Goal: Task Accomplishment & Management: Use online tool/utility

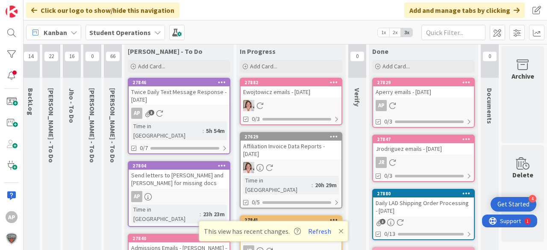
scroll to position [0, 30]
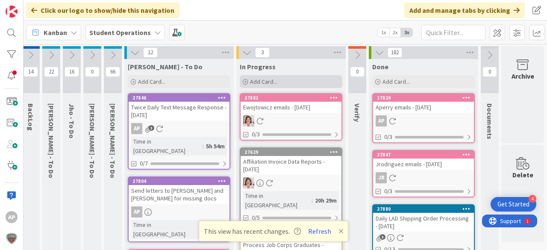
click at [270, 83] on span "Add Card..." at bounding box center [263, 82] width 27 height 8
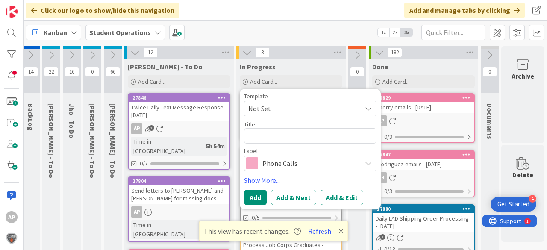
click at [276, 98] on div "Template" at bounding box center [310, 96] width 132 height 6
click at [278, 103] on span "Not Set" at bounding box center [301, 108] width 107 height 11
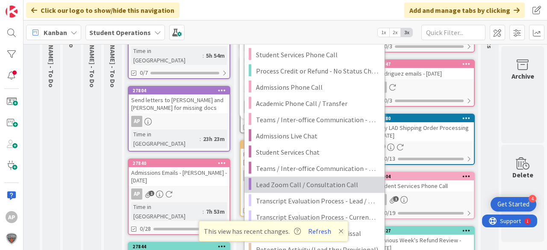
scroll to position [103, 30]
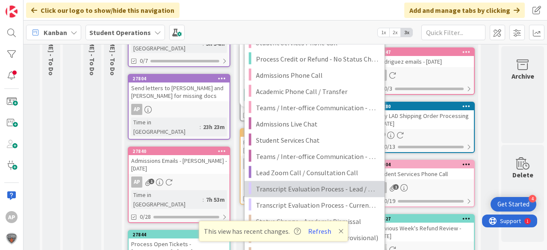
click at [328, 190] on span "Transcript Evaluation Process - Lead / New Student" at bounding box center [317, 188] width 122 height 11
type textarea "x"
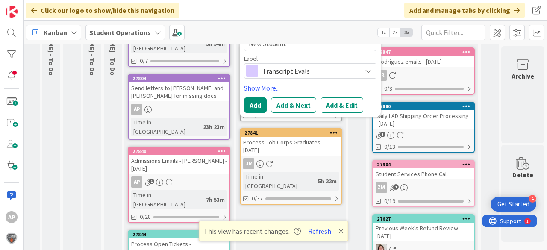
scroll to position [34, 30]
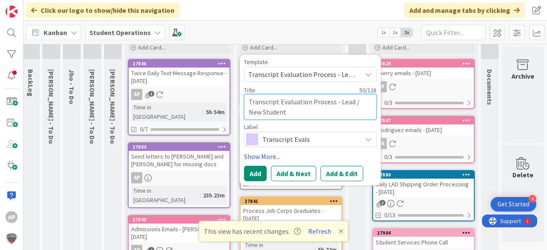
click at [296, 108] on textarea "Transcript Evaluation Process - Lead / New Student" at bounding box center [310, 107] width 132 height 26
type textarea "Transcript Evaluation Process - Lead / New Student"
type textarea "x"
type textarea "Transcript Evaluation Process - Lead / New Student -"
type textarea "x"
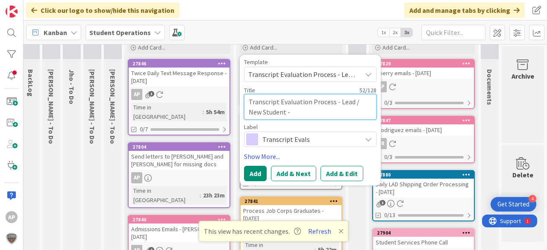
type textarea "Transcript Evaluation Process - Lead / New Student -"
type textarea "x"
click at [297, 115] on textarea "Transcript Evaluation Process - Lead / New Student -" at bounding box center [310, 107] width 132 height 26
type textarea "Transcript Evaluation Process - Lead / New Student - D"
type textarea "x"
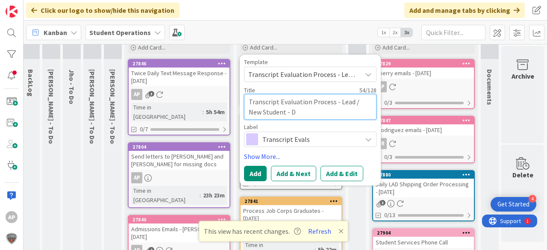
type textarea "Transcript Evaluation Process - Lead / New Student - Da"
type textarea "x"
type textarea "Transcript Evaluation Process - Lead / New Student - Dan"
type textarea "x"
type textarea "Transcript Evaluation Process - Lead / New Student - Dane"
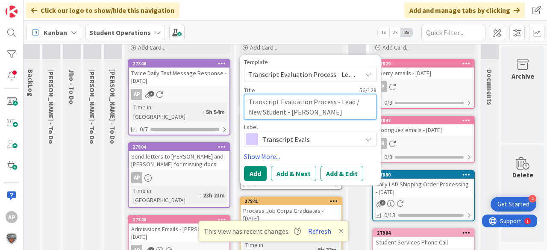
type textarea "x"
type textarea "Transcript Evaluation Process - Lead / New Student - Danel"
type textarea "x"
type textarea "Transcript Evaluation Process - Lead / New Student - Danely"
type textarea "x"
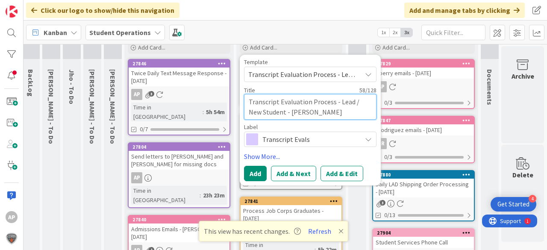
type textarea "Transcript Evaluation Process - Lead / New Student - Danelya"
type textarea "x"
type textarea "Transcript Evaluation Process - Lead / New Student - Danelya"
type textarea "x"
type textarea "Transcript Evaluation Process - Lead / New Student - Danelya Y"
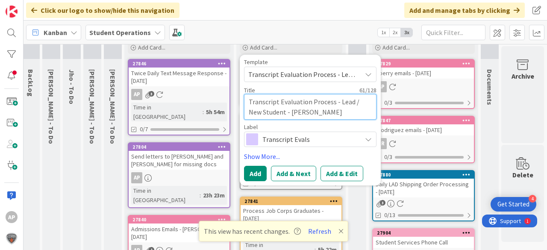
type textarea "x"
type textarea "Transcript Evaluation Process - Lead / New Student - Danelya Ye"
type textarea "x"
type textarea "Transcript Evaluation Process - Lead / New Student - Danelya Yes"
type textarea "x"
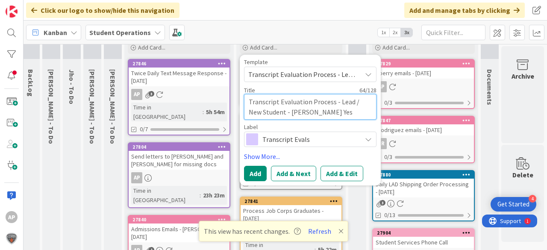
type textarea "Transcript Evaluation Process - Lead / New Student - Danelya Yess"
type textarea "x"
type textarea "Transcript Evaluation Process - Lead / New Student - Danelya Yessi"
type textarea "x"
type textarea "Transcript Evaluation Process - Lead / New Student - Danelya Yessim"
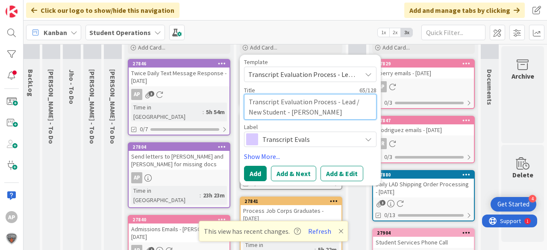
type textarea "x"
type textarea "Transcript Evaluation Process - Lead / New Student - Danelya Yessims"
type textarea "x"
type textarea "Transcript Evaluation Process - Lead / New Student - Danelya Yessimse"
type textarea "x"
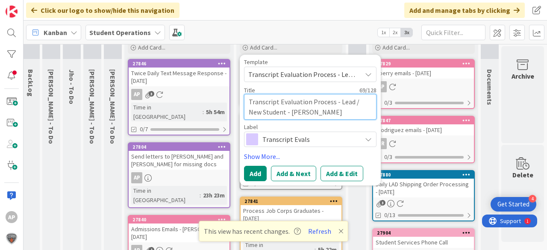
type textarea "Transcript Evaluation Process - Lead / New Student - Danelya Yessimsei"
type textarea "x"
type textarea "Transcript Evaluation Process - Lead / New Student - [PERSON_NAME]"
type textarea "x"
type textarea "Transcript Evaluation Process - Lead / New Student - [PERSON_NAME]"
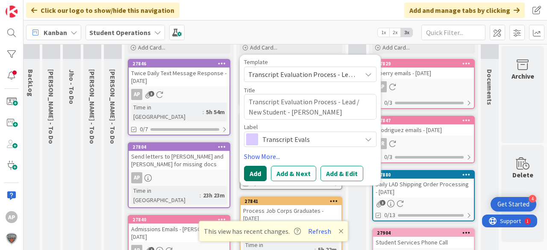
click at [249, 168] on button "Add" at bounding box center [255, 173] width 23 height 15
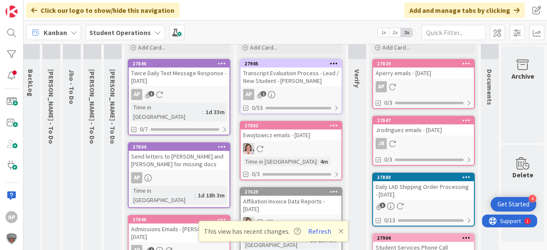
scroll to position [0, 30]
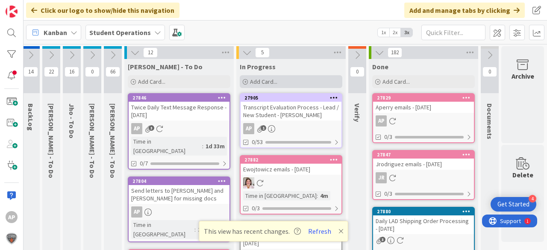
click at [275, 78] on div "Add Card..." at bounding box center [291, 81] width 103 height 13
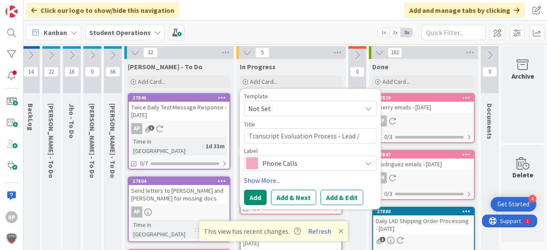
click at [292, 106] on span "Not Set" at bounding box center [301, 108] width 107 height 11
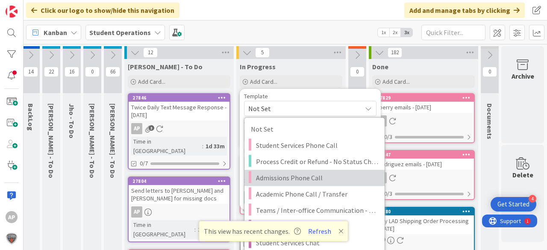
click at [306, 181] on span "Admissions Phone Call" at bounding box center [317, 177] width 122 height 11
type textarea "x"
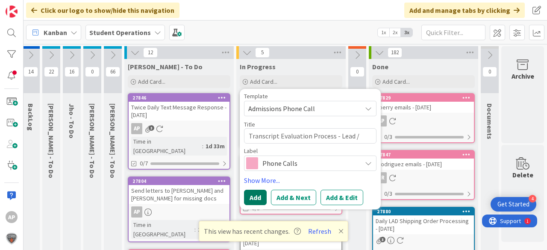
click at [255, 196] on button "Add" at bounding box center [255, 197] width 23 height 15
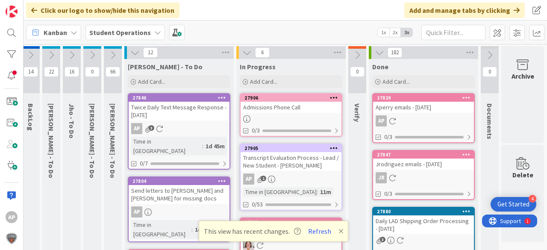
click at [294, 117] on div at bounding box center [290, 118] width 101 height 7
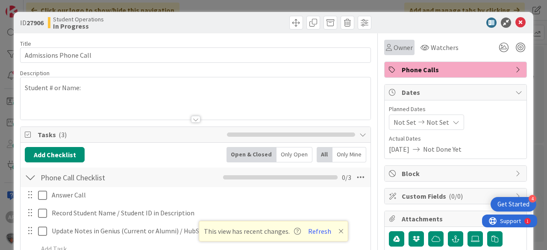
click at [396, 53] on div "Owner" at bounding box center [399, 47] width 30 height 15
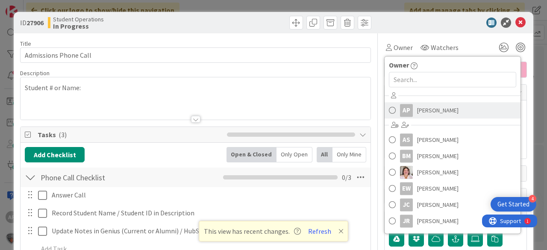
click at [429, 109] on span "Amanda Perry" at bounding box center [437, 110] width 41 height 13
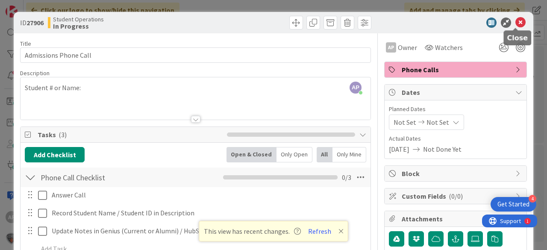
click at [515, 23] on icon at bounding box center [520, 23] width 10 height 10
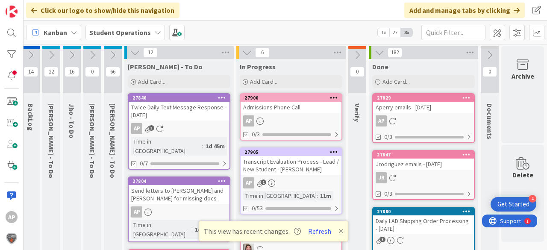
click at [280, 110] on div "Admissions Phone Call" at bounding box center [290, 107] width 101 height 11
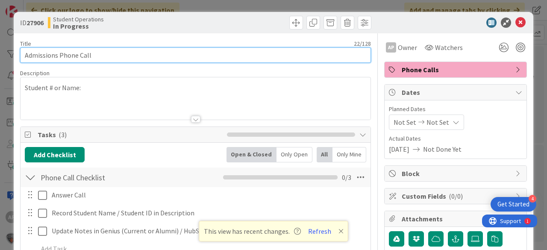
click at [167, 52] on input "Admissions Phone Call" at bounding box center [195, 54] width 351 height 15
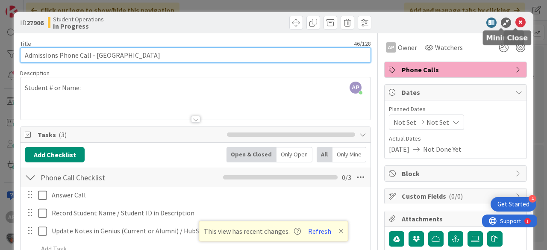
type input "Admissions Phone Call - Prairie State College"
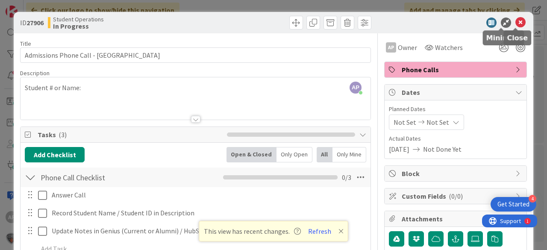
click at [515, 21] on icon at bounding box center [520, 23] width 10 height 10
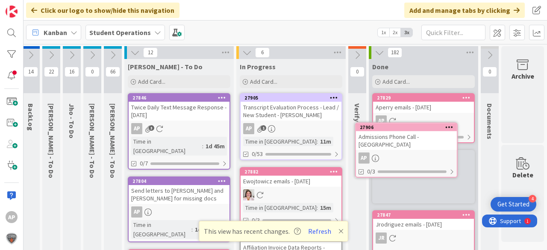
scroll to position [0, 30]
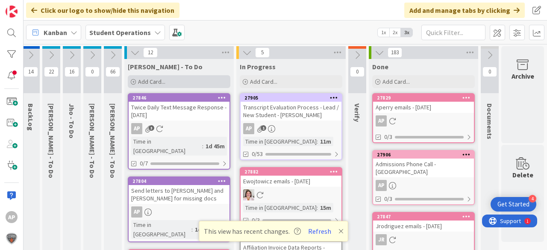
click at [176, 80] on div "Add Card..." at bounding box center [179, 81] width 103 height 13
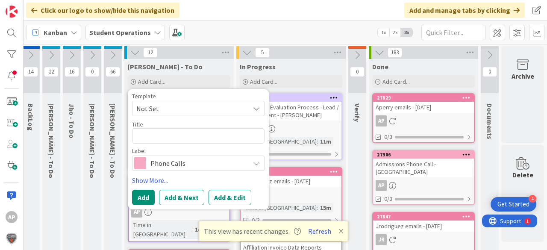
click at [176, 106] on span "Not Set" at bounding box center [189, 108] width 107 height 11
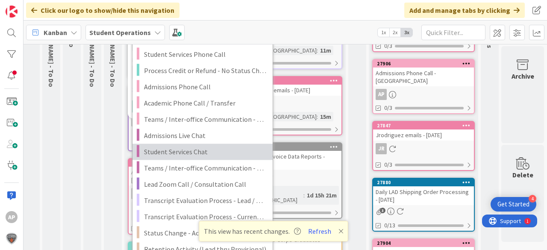
scroll to position [103, 30]
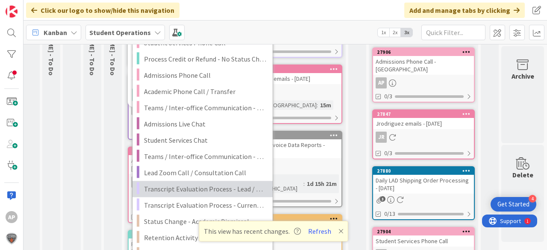
click at [227, 189] on span "Transcript Evaluation Process - Lead / New Student" at bounding box center [205, 188] width 122 height 11
type textarea "x"
type textarea "Transcript Evaluation Process - Lead / New Student"
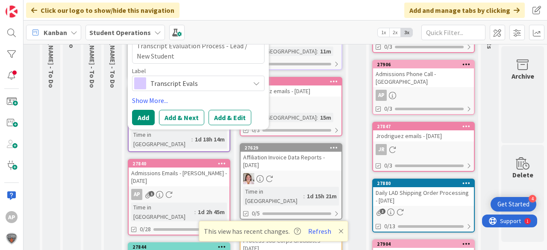
scroll to position [68, 30]
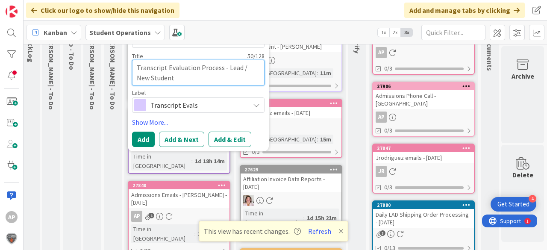
click at [197, 82] on textarea "Transcript Evaluation Process - Lead / New Student" at bounding box center [198, 73] width 132 height 26
type textarea "x"
type textarea "Transcript Evaluation Process - Lead / New Student"
type textarea "x"
type textarea "Transcript Evaluation Process - Lead / New Student -"
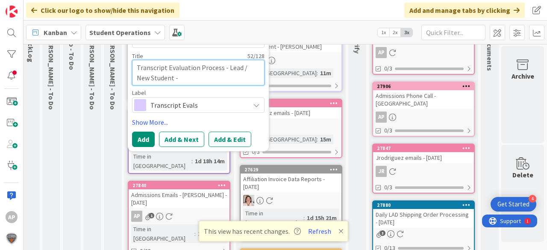
type textarea "x"
type textarea "Transcript Evaluation Process - Lead / New Student -"
type textarea "x"
type textarea "Transcript Evaluation Process - Lead / New Student - P"
type textarea "x"
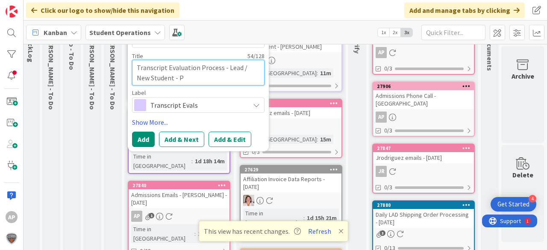
type textarea "Transcript Evaluation Process - Lead / New Student - Pa"
type textarea "x"
type textarea "Transcript Evaluation Process - Lead / New Student - Pat"
type textarea "x"
type textarea "Transcript Evaluation Process - Lead / New Student - Patr"
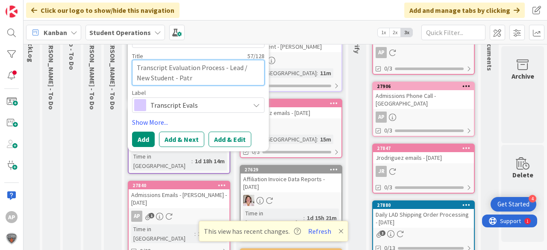
type textarea "x"
type textarea "Transcript Evaluation Process - Lead / New Student - Patri"
type textarea "x"
type textarea "Transcript Evaluation Process - Lead / New Student - Patric"
type textarea "x"
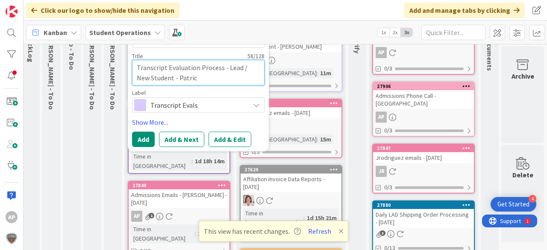
type textarea "Transcript Evaluation Process - Lead / New Student - Patrick"
type textarea "x"
type textarea "Transcript Evaluation Process - Lead / New Student - Patrick"
type textarea "x"
type textarea "Transcript Evaluation Process - Lead / New Student - Patrick D"
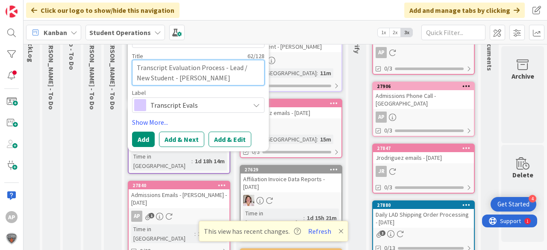
type textarea "x"
type textarea "Transcript Evaluation Process - Lead / New Student - Patrick Du"
type textarea "x"
type textarea "Transcript Evaluation Process - Lead / New Student - Patrick Dun"
type textarea "x"
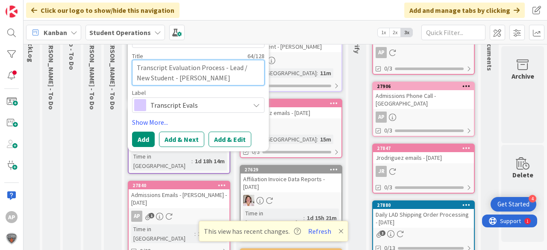
type textarea "Transcript Evaluation Process - Lead / New Student - Patrick Dunc"
type textarea "x"
type textarea "Transcript Evaluation Process - Lead / New Student - Patrick Dunca"
type textarea "x"
type textarea "Transcript Evaluation Process - Lead / New Student - Patrick Duncan"
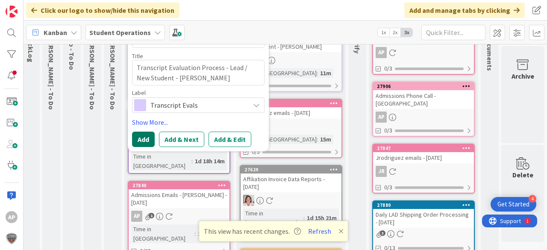
click at [132, 140] on button "Add" at bounding box center [143, 139] width 23 height 15
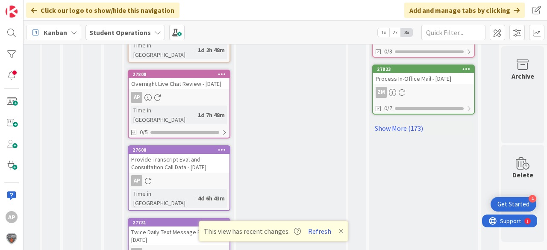
scroll to position [565, 30]
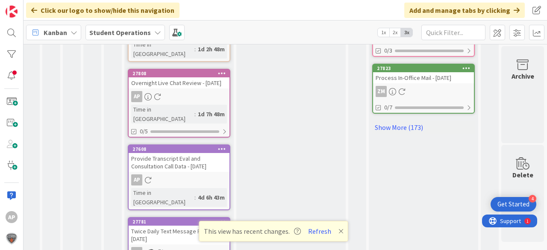
drag, startPoint x: 146, startPoint y: 225, endPoint x: 153, endPoint y: 214, distance: 12.3
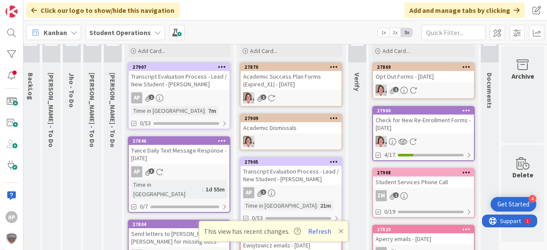
scroll to position [34, 30]
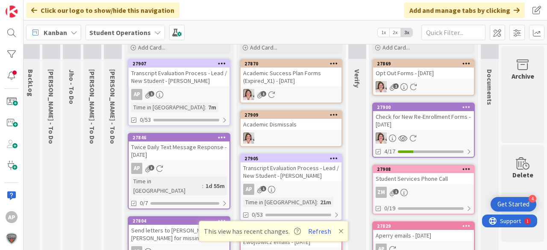
click at [280, 185] on div "AP 1" at bounding box center [290, 189] width 101 height 11
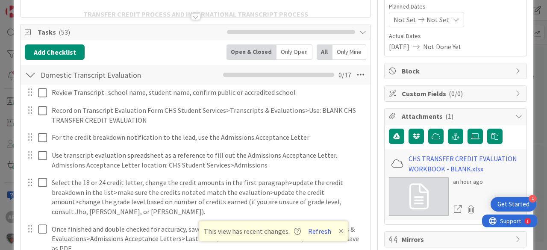
click at [31, 73] on div at bounding box center [30, 74] width 11 height 15
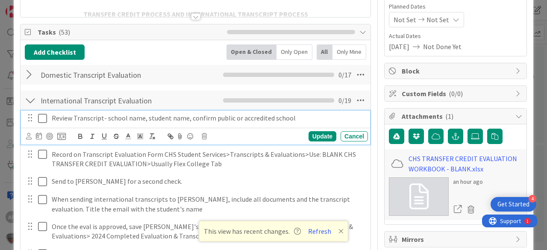
click at [46, 116] on icon at bounding box center [42, 118] width 9 height 10
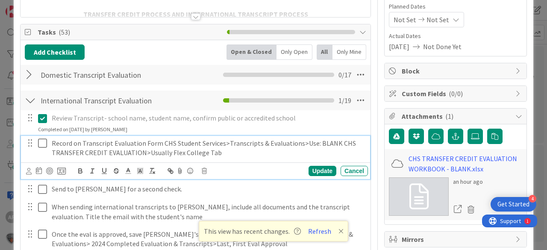
click at [42, 140] on icon at bounding box center [42, 143] width 9 height 10
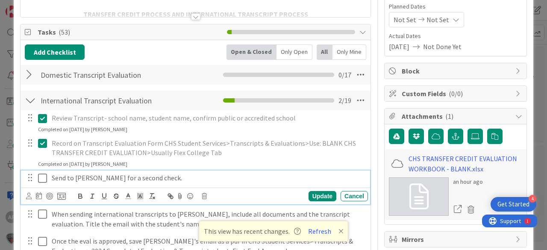
click at [43, 175] on icon at bounding box center [42, 178] width 9 height 10
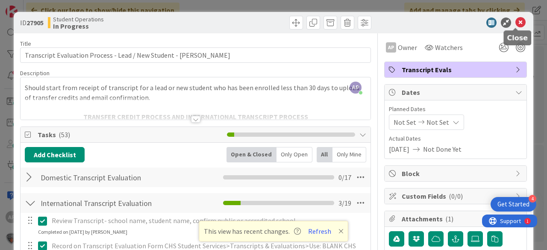
click at [515, 22] on icon at bounding box center [520, 23] width 10 height 10
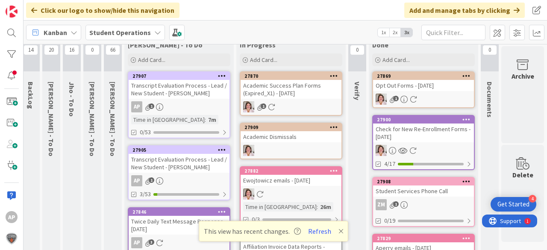
scroll to position [0, 30]
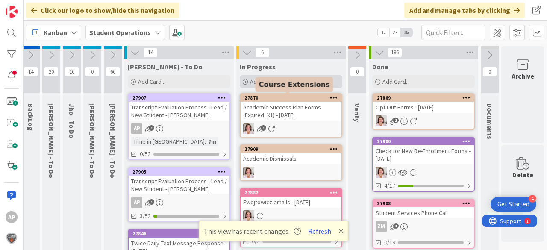
click at [272, 84] on span "Add Card..." at bounding box center [263, 82] width 27 height 8
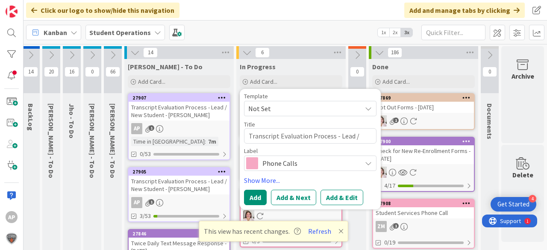
click at [284, 111] on span "Not Set" at bounding box center [301, 108] width 107 height 11
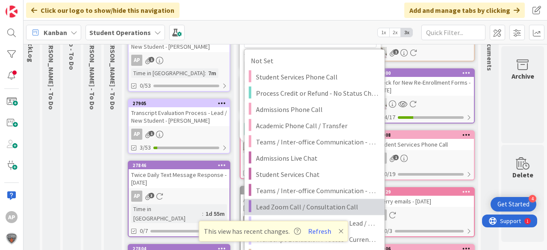
scroll to position [103, 30]
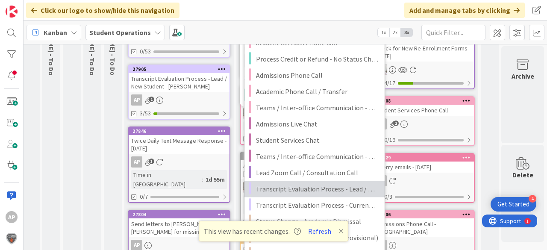
click at [340, 187] on span "Transcript Evaluation Process - Lead / New Student" at bounding box center [317, 188] width 122 height 11
type textarea "x"
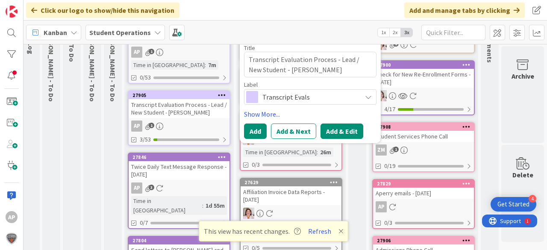
scroll to position [34, 30]
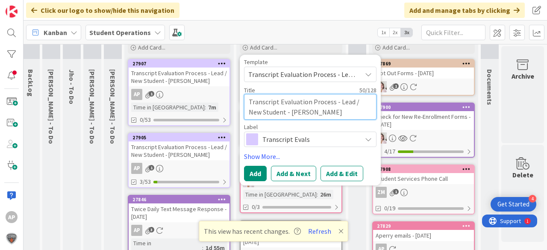
click at [313, 114] on textarea "Transcript Evaluation Process - Lead / New Student" at bounding box center [310, 107] width 132 height 26
type textarea "Transcript Evaluation Process - Lead / New Student"
type textarea "x"
type textarea "Transcript Evaluation Process - Lead / New Student -"
type textarea "x"
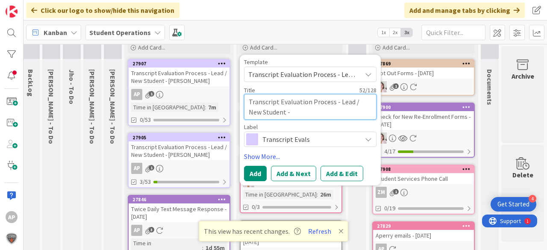
type textarea "Transcript Evaluation Process - Lead / New Student -D"
type textarea "x"
type textarea "Transcript Evaluation Process - Lead / New Student -D'"
type textarea "x"
type textarea "Transcript Evaluation Process - Lead / New Student -D'A"
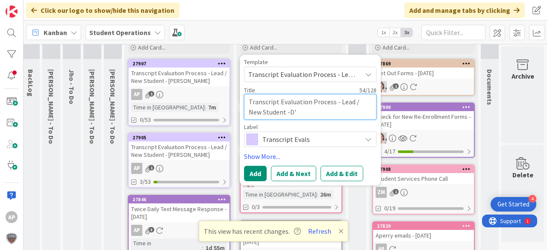
type textarea "x"
type textarea "Transcript Evaluation Process - Lead / New Student -D'An"
type textarea "x"
type textarea "Transcript Evaluation Process - Lead / New Student -D'And"
type textarea "x"
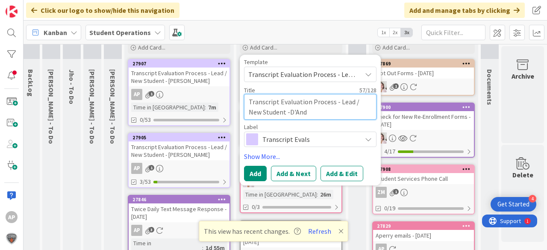
type textarea "Transcript Evaluation Process - Lead / New Student -D'Andr"
type textarea "x"
type textarea "Transcript Evaluation Process - Lead / New Student -D'Andre"
type textarea "x"
type textarea "Transcript Evaluation Process - Lead / New Student -D'Andre"
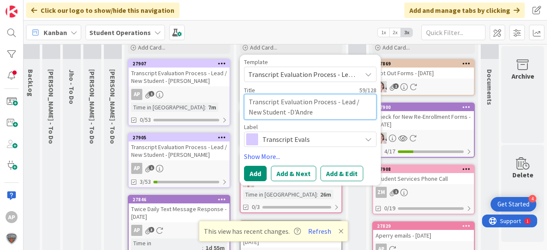
type textarea "x"
type textarea "Transcript Evaluation Process - Lead / New Student -D'Andre B"
type textarea "x"
type textarea "Transcript Evaluation Process - Lead / New Student -D'Andre Bi"
type textarea "x"
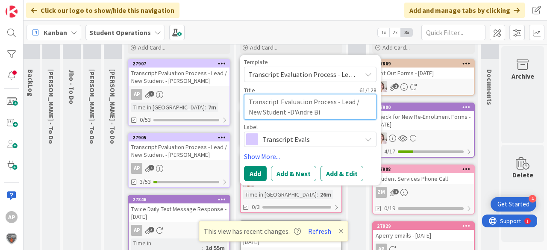
type textarea "Transcript Evaluation Process - Lead / New Student -D'Andre Bin"
type textarea "x"
type textarea "Transcript Evaluation Process - Lead / New Student -D'Andre Bing"
type textarea "x"
type textarea "Transcript Evaluation Process - Lead / New Student -D'Andre Bing"
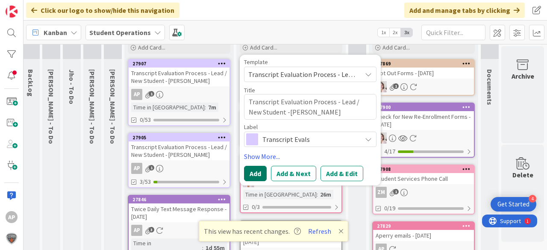
click at [249, 175] on button "Add" at bounding box center [255, 173] width 23 height 15
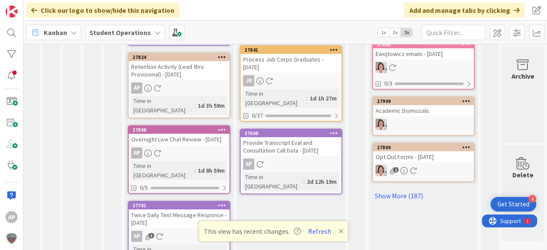
scroll to position [445, 30]
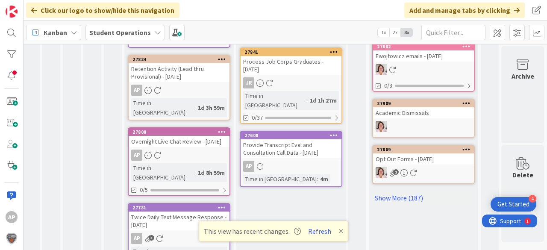
click at [338, 230] on icon at bounding box center [340, 231] width 5 height 7
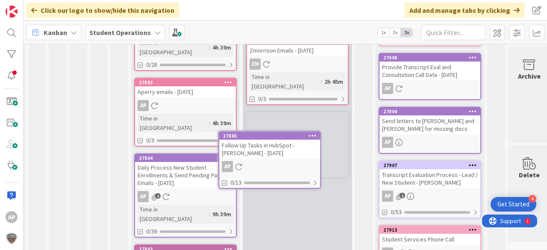
scroll to position [356, 19]
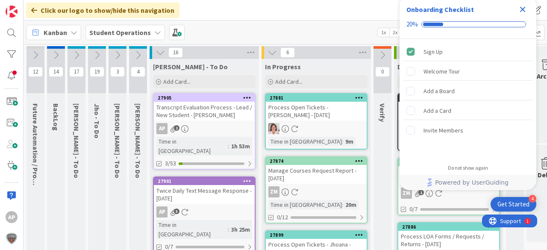
click at [524, 12] on icon "Close Checklist" at bounding box center [523, 10] width 6 height 6
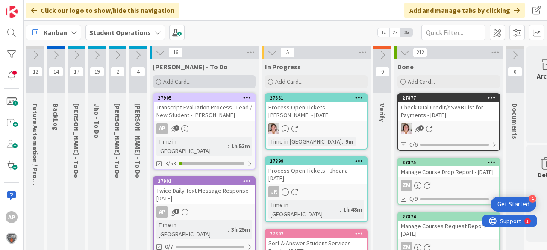
click at [219, 84] on div "Add Card..." at bounding box center [204, 81] width 103 height 13
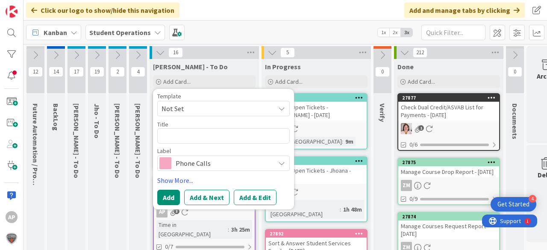
click at [207, 105] on span "Not Set" at bounding box center [214, 108] width 107 height 11
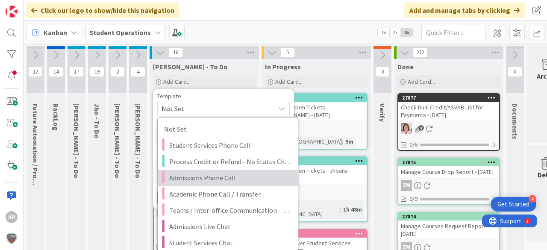
scroll to position [103, 0]
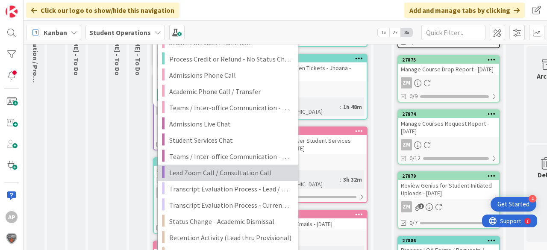
click at [234, 169] on span "Lead Zoom Call / Consultation Call" at bounding box center [230, 172] width 122 height 11
type textarea "x"
type textarea "Lead Zoom Call / Consultation Call"
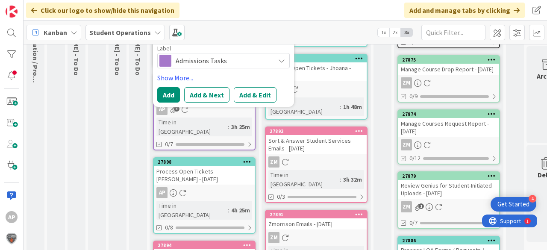
scroll to position [34, 0]
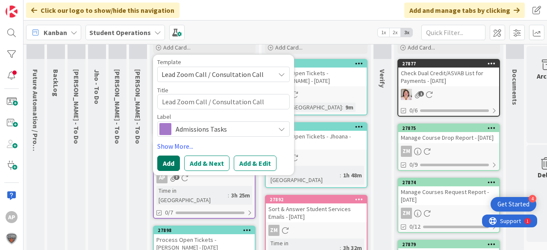
click at [170, 164] on button "Add" at bounding box center [168, 162] width 23 height 15
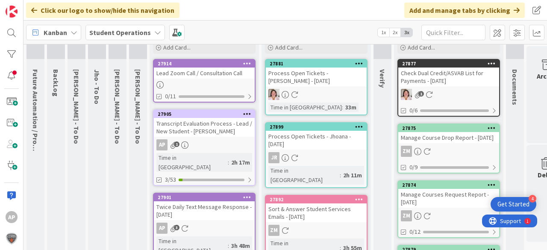
click at [224, 76] on div "Lead Zoom Call / Consultation Call" at bounding box center [204, 72] width 101 height 11
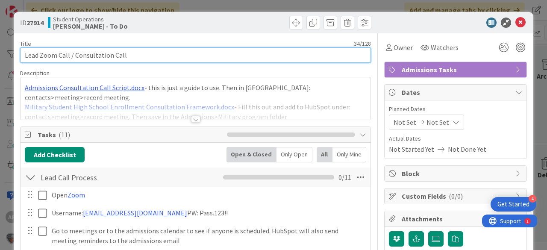
click at [193, 49] on input "Lead Zoom Call / Consultation Call" at bounding box center [195, 54] width 351 height 15
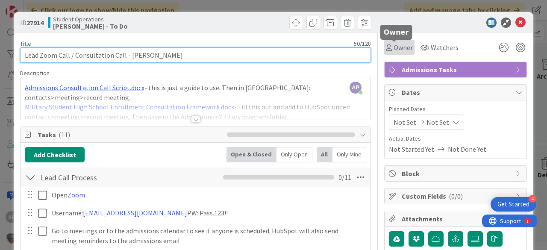
type input "Lead Zoom Call / Consultation Call - [PERSON_NAME]"
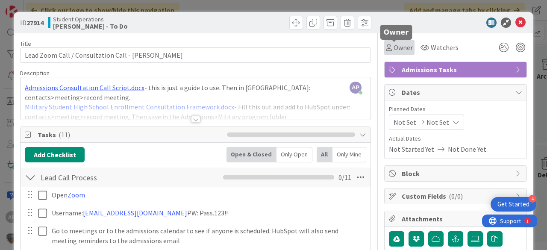
click at [394, 45] on span "Owner" at bounding box center [402, 47] width 19 height 10
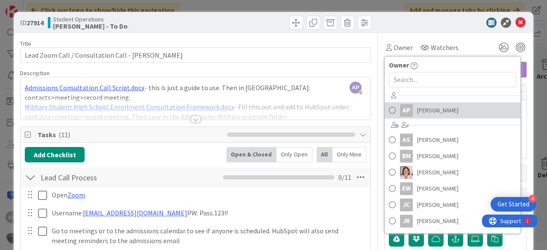
click at [432, 108] on span "Amanda Perry" at bounding box center [437, 110] width 41 height 13
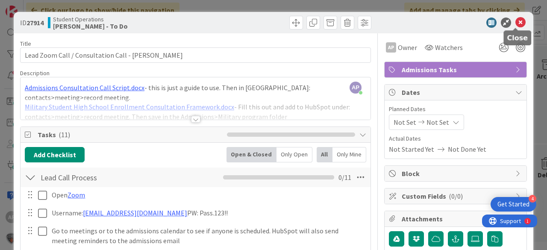
click at [517, 24] on icon at bounding box center [520, 23] width 10 height 10
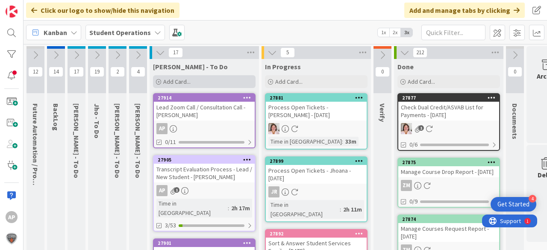
click at [175, 79] on span "Add Card..." at bounding box center [176, 82] width 27 height 8
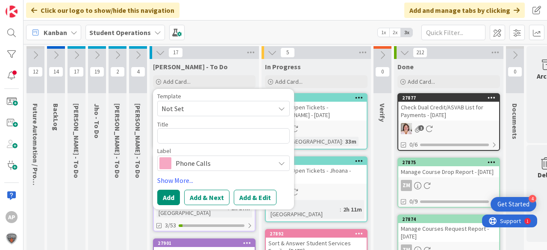
click at [196, 109] on span "Not Set" at bounding box center [214, 108] width 107 height 11
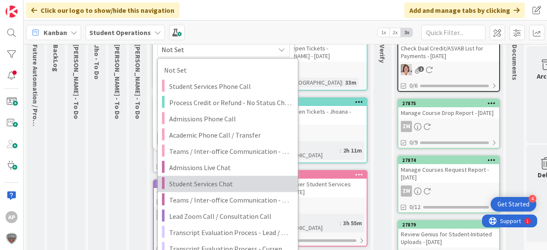
scroll to position [68, 0]
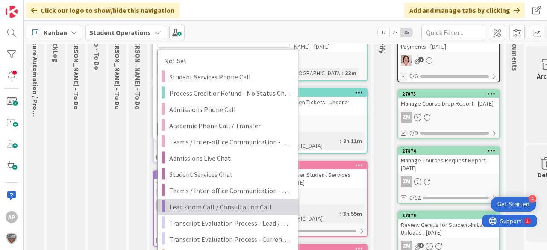
click at [237, 203] on span "Lead Zoom Call / Consultation Call" at bounding box center [230, 206] width 122 height 11
type textarea "x"
type textarea "Lead Zoom Call / Consultation Call"
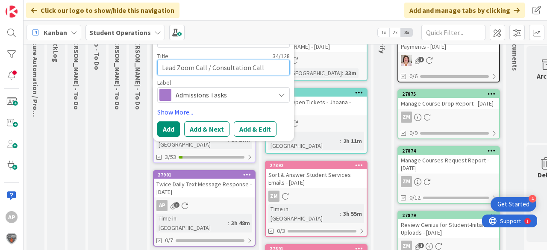
click at [275, 63] on textarea "Lead Zoom Call / Consultation Call" at bounding box center [223, 67] width 132 height 15
type textarea "x"
type textarea "Lead Zoom Call / Consultation Call"
type textarea "x"
type textarea "Lead Zoom Call / Consultation Call -"
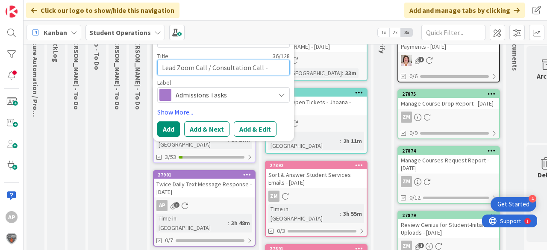
type textarea "x"
type textarea "Lead Zoom Call / Consultation Call -"
type textarea "x"
type textarea "Lead Zoom Call / Consultation Call - V"
type textarea "x"
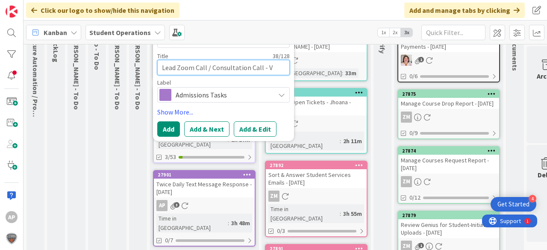
type textarea "Lead Zoom Call / Consultation Call - Va"
type textarea "x"
type textarea "Lead Zoom Call / Consultation Call - Van"
type textarea "x"
type textarea "Lead Zoom Call / Consultation Call - Vane"
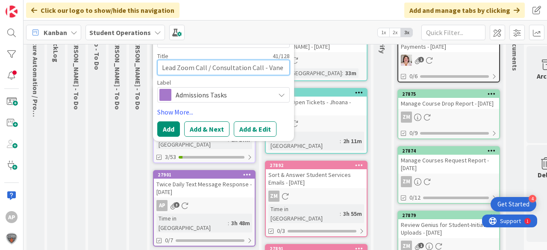
type textarea "x"
type textarea "Lead Zoom Call / Consultation Call - Vanes"
type textarea "x"
type textarea "Lead Zoom Call / Consultation Call - Vanesa"
type textarea "x"
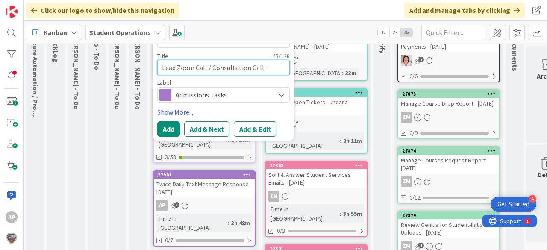
type textarea "Lead Zoom Call / Consultation Call - Vanesa"
type textarea "x"
type textarea "Lead Zoom Call / Consultation Call - Vanesa V"
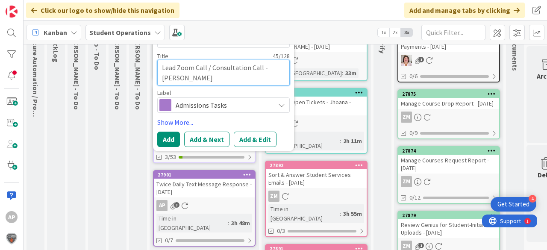
type textarea "x"
type textarea "Lead Zoom Call / Consultation Call - Vanesa Vl"
type textarea "x"
type textarea "Lead Zoom Call / Consultation Call - Vanesa Vla"
type textarea "x"
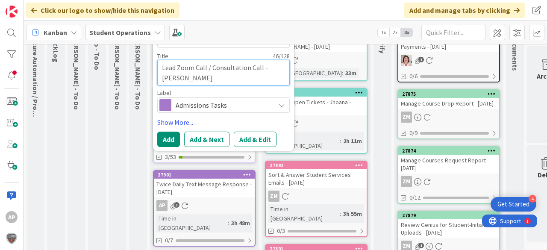
type textarea "Lead Zoom Call / Consultation Call - Vanesa Vlah"
type textarea "x"
type textarea "Lead Zoom Call / Consultation Call - Vanesa Vlaho"
type textarea "x"
type textarea "Lead Zoom Call / Consultation Call - Vanesa Vlahov"
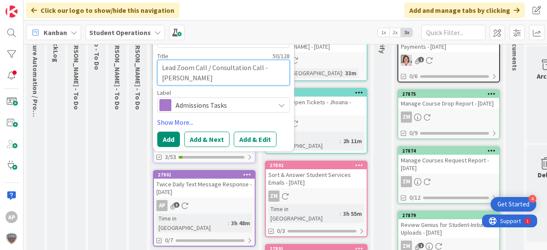
type textarea "x"
type textarea "Lead Zoom Call / Consultation Call - [PERSON_NAME]"
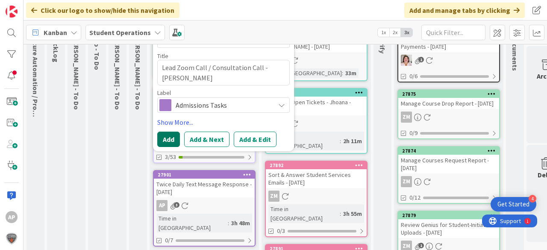
click at [172, 134] on button "Add" at bounding box center [168, 139] width 23 height 15
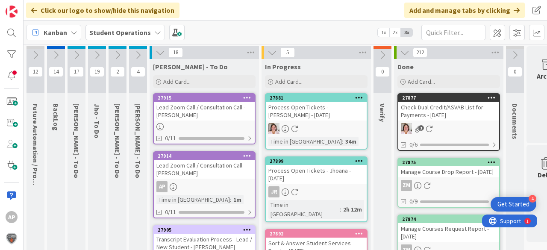
scroll to position [0, 0]
click at [223, 117] on div "Lead Zoom Call / Consultation Call - [PERSON_NAME]" at bounding box center [204, 111] width 101 height 19
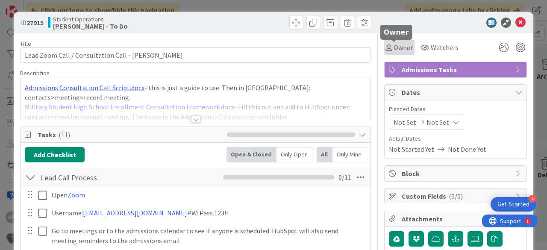
click at [393, 51] on span "Owner" at bounding box center [402, 47] width 19 height 10
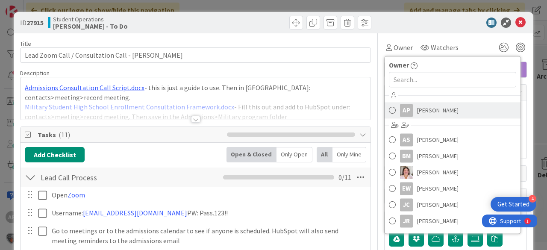
click at [431, 110] on span "Amanda Perry" at bounding box center [437, 110] width 41 height 13
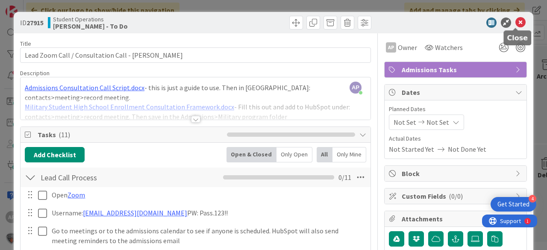
click at [517, 22] on icon at bounding box center [520, 23] width 10 height 10
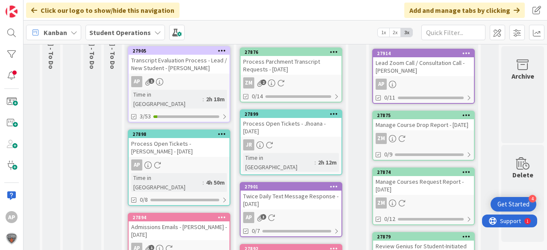
scroll to position [116, 30]
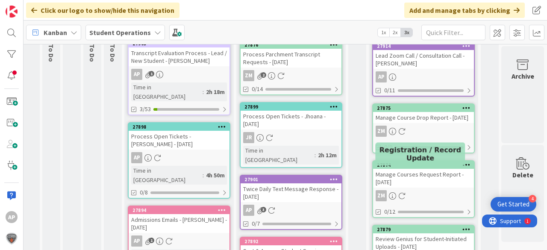
click at [420, 168] on div "27874" at bounding box center [425, 165] width 97 height 6
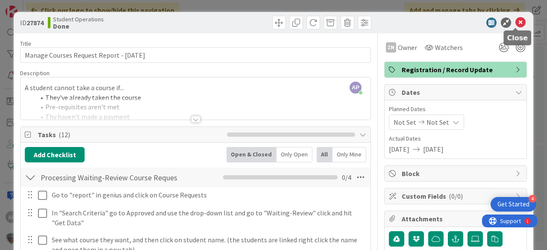
click at [518, 24] on icon at bounding box center [520, 23] width 10 height 10
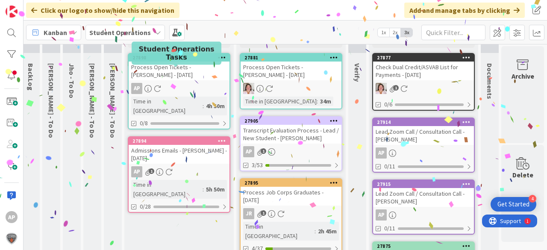
scroll to position [18, 30]
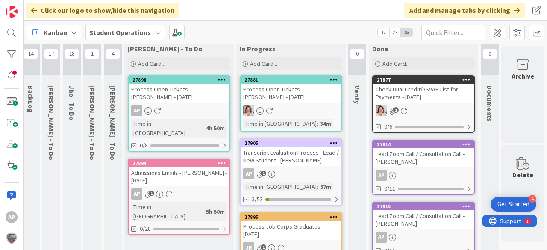
click at [308, 180] on link "27905 Transcript Evaluation Process - Lead / New Student - Danelya Yessimseit A…" at bounding box center [291, 171] width 103 height 67
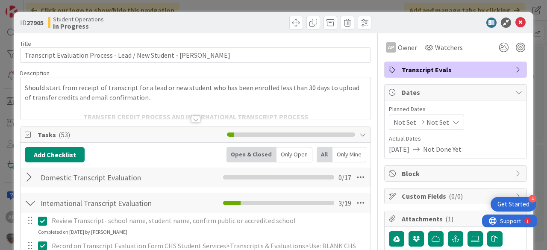
click at [519, 22] on icon at bounding box center [520, 23] width 10 height 10
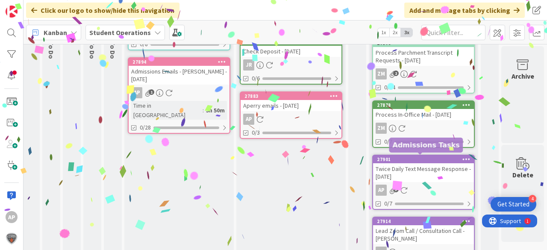
scroll to position [0, 30]
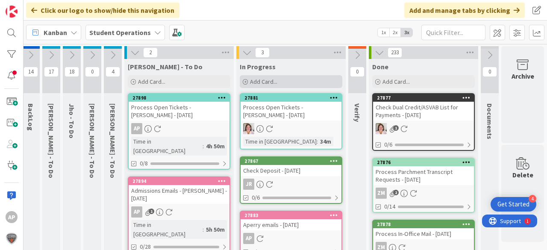
click at [278, 83] on div "Add Card..." at bounding box center [291, 81] width 103 height 13
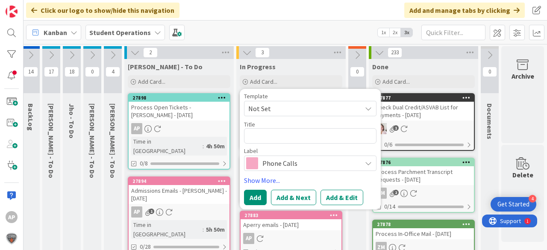
click at [292, 104] on span "Not Set" at bounding box center [301, 108] width 107 height 11
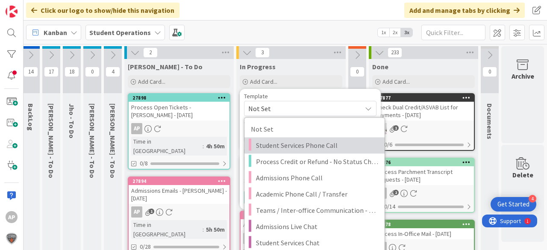
click at [300, 144] on span "Student Services Phone Call" at bounding box center [317, 145] width 122 height 11
type textarea "x"
type textarea "Student Services Phone Call"
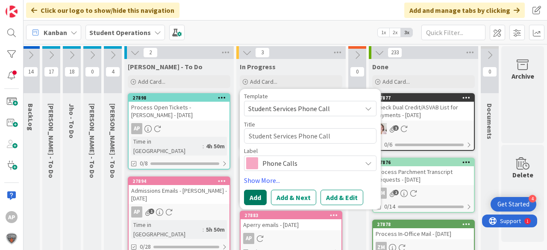
click at [252, 200] on button "Add" at bounding box center [255, 197] width 23 height 15
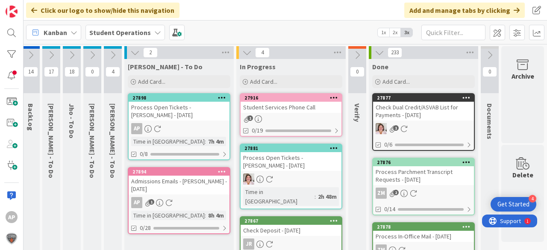
click at [295, 116] on div "1" at bounding box center [290, 118] width 101 height 7
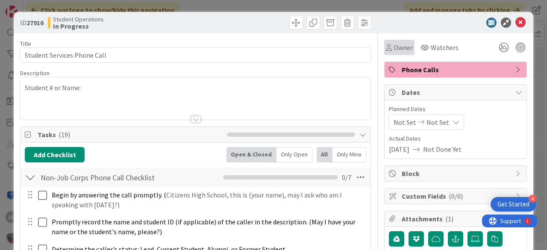
click at [397, 46] on span "Owner" at bounding box center [402, 47] width 19 height 10
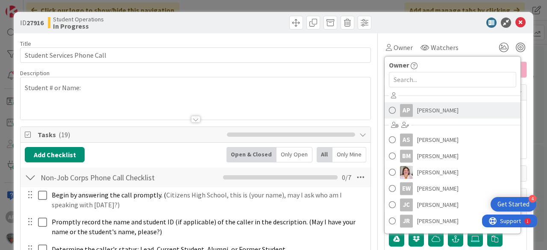
click at [443, 106] on span "Amanda Perry" at bounding box center [437, 110] width 41 height 13
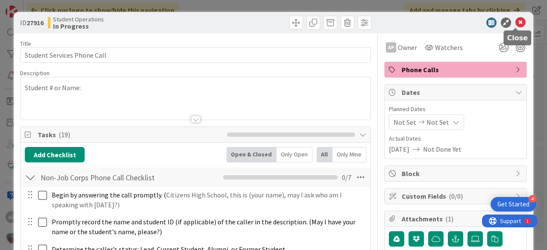
click at [517, 20] on icon at bounding box center [520, 23] width 10 height 10
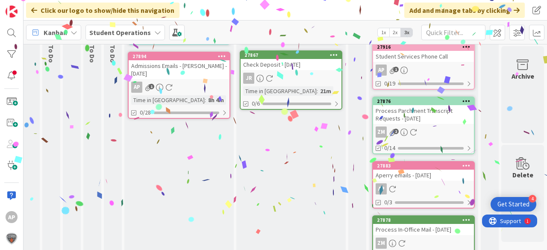
scroll to position [12, 30]
